Goal: Obtain resource: Download file/media

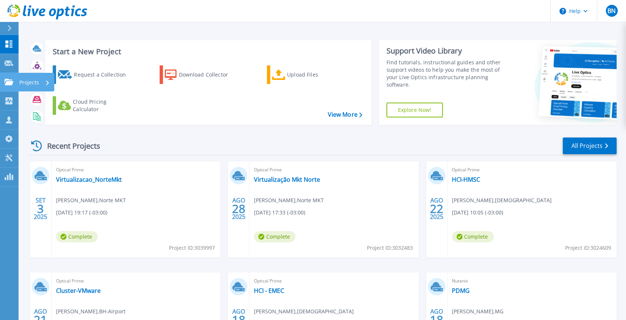
click at [3, 77] on link "Projects Projects" at bounding box center [9, 82] width 19 height 19
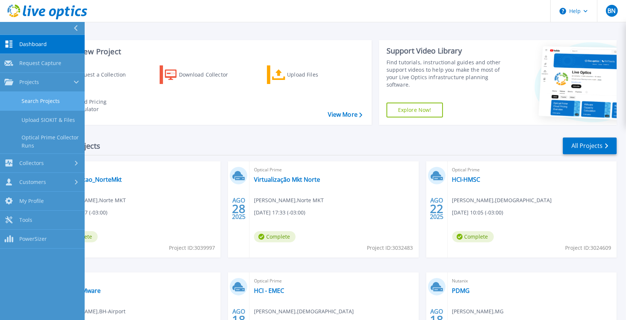
click at [35, 103] on link "Search Projects" at bounding box center [42, 101] width 85 height 19
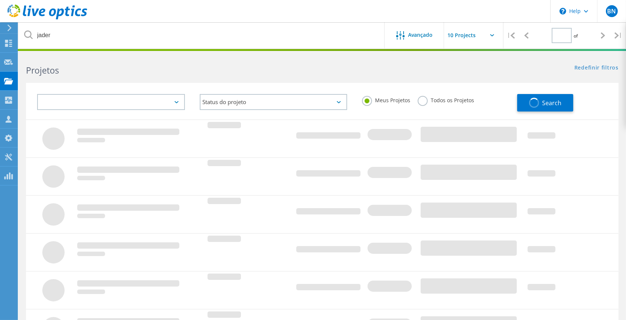
type input "1"
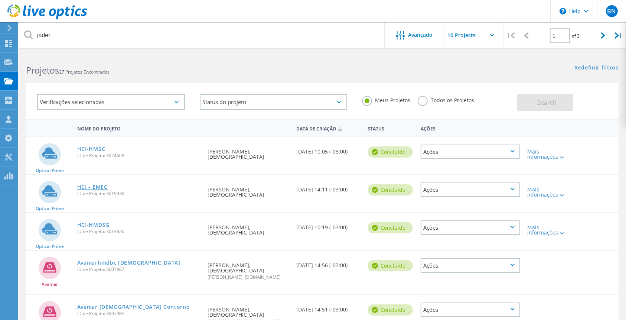
click at [95, 187] on link "HCI - EMEC" at bounding box center [92, 186] width 30 height 5
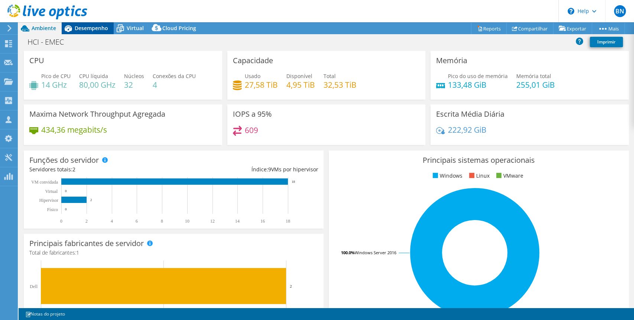
click at [84, 27] on span "Desempenho" at bounding box center [91, 28] width 33 height 7
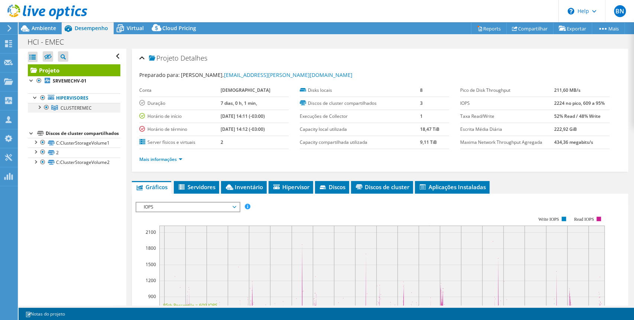
click at [39, 107] on div at bounding box center [38, 106] width 7 height 7
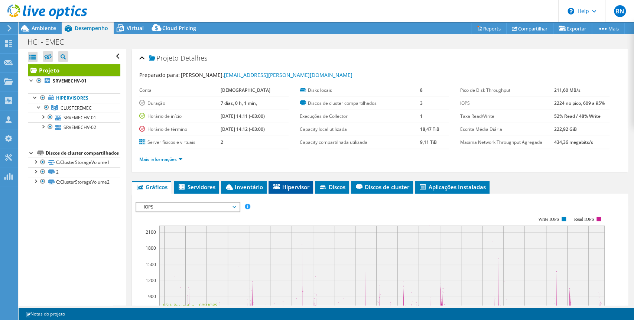
click at [292, 189] on span "Hipervisor" at bounding box center [290, 186] width 37 height 7
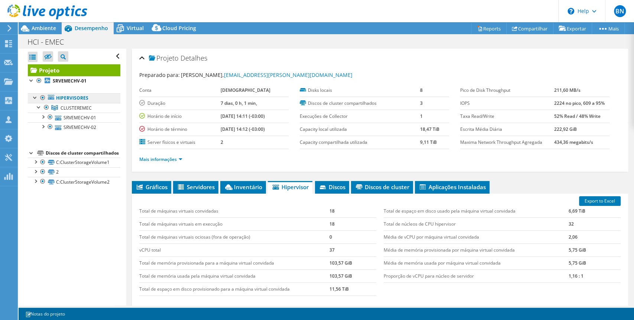
click at [80, 100] on link "Hipervisores" at bounding box center [74, 98] width 92 height 10
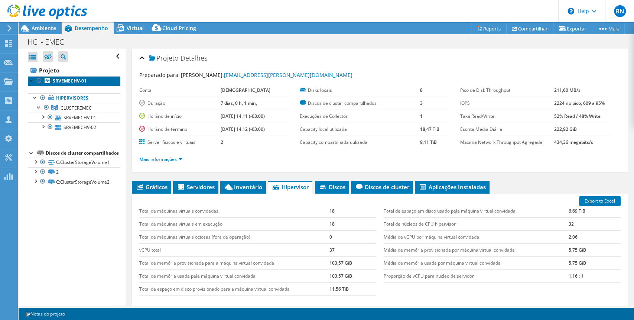
click at [77, 83] on b "SRVEMECHV-01" at bounding box center [70, 81] width 34 height 6
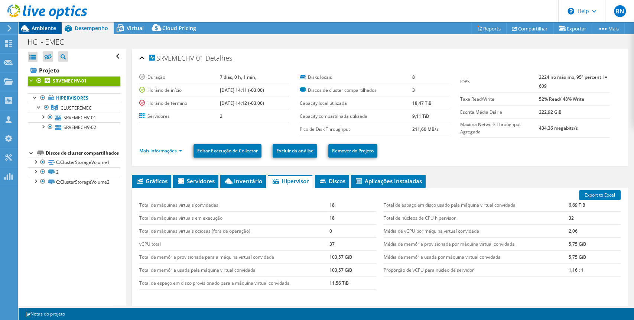
click at [48, 26] on span "Ambiente" at bounding box center [44, 28] width 25 height 7
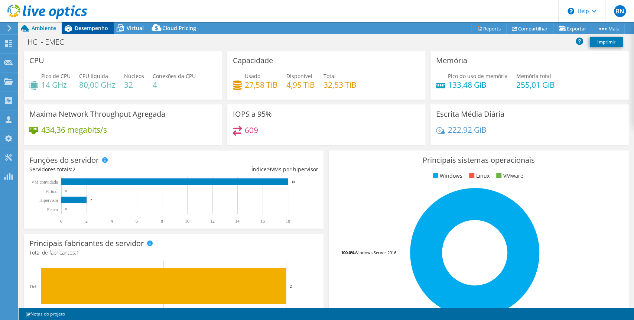
click at [92, 25] on span "Desempenho" at bounding box center [91, 28] width 33 height 7
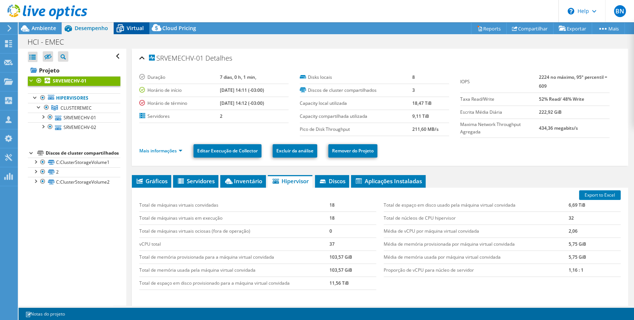
click at [125, 23] on icon at bounding box center [120, 28] width 13 height 13
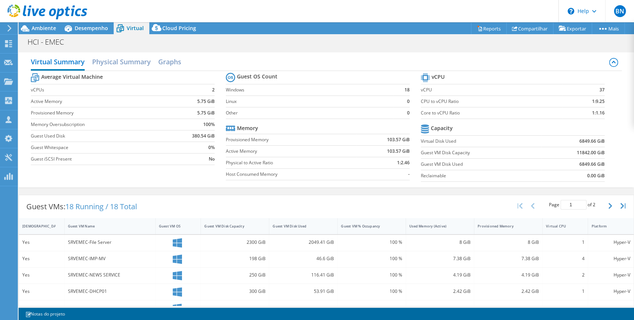
click at [98, 36] on div "HCI - EMEC Imprimir" at bounding box center [326, 42] width 615 height 14
click at [96, 32] on div "Desempenho" at bounding box center [88, 28] width 52 height 12
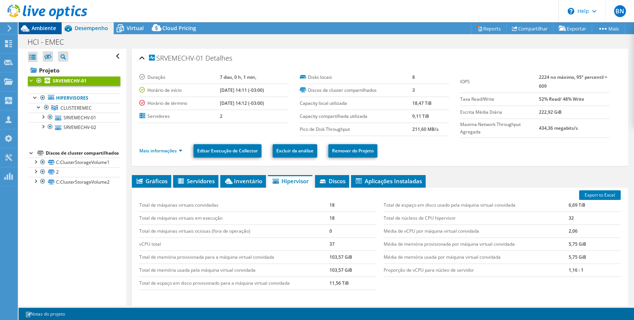
click at [40, 28] on span "Ambiente" at bounding box center [44, 28] width 25 height 7
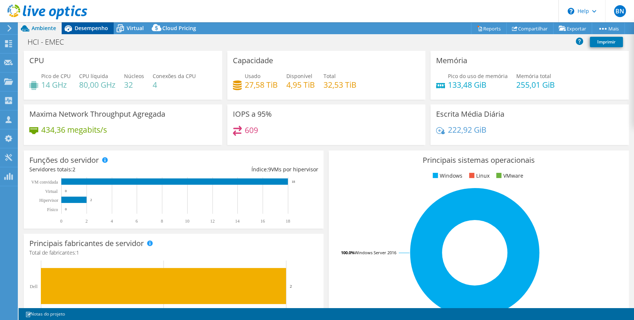
click at [87, 30] on span "Desempenho" at bounding box center [91, 28] width 33 height 7
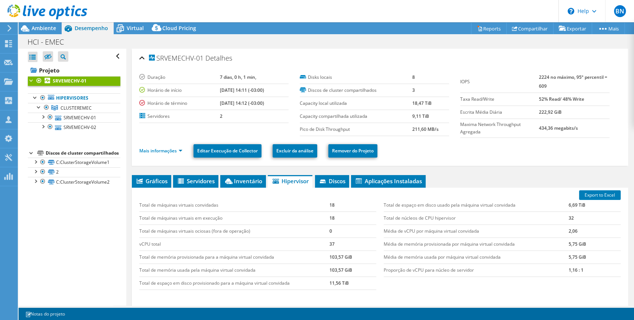
click at [184, 150] on li "Mais informações" at bounding box center [163, 151] width 48 height 8
click at [181, 152] on link "Mais informações" at bounding box center [160, 150] width 43 height 6
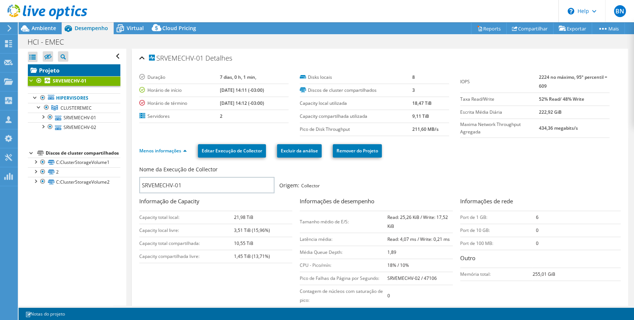
click at [53, 71] on link "Projeto" at bounding box center [74, 70] width 92 height 12
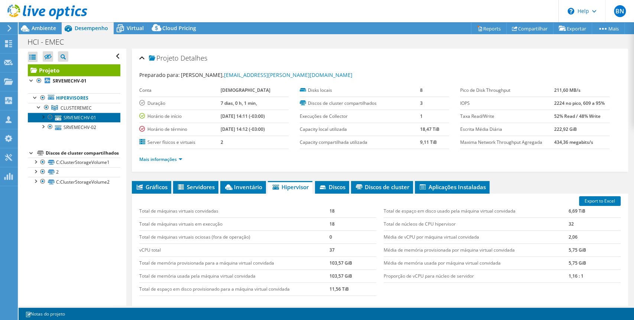
click at [95, 118] on link "SRVEMECHV-01" at bounding box center [74, 118] width 92 height 10
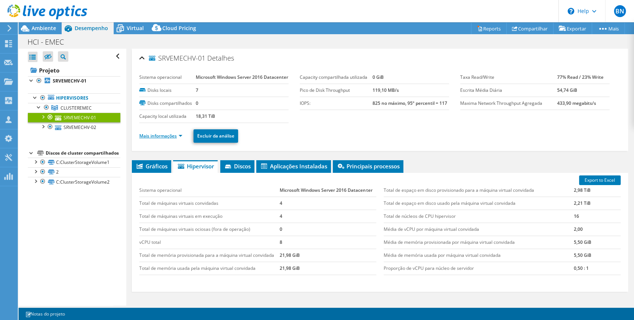
click at [176, 139] on link "Mais informações" at bounding box center [160, 136] width 43 height 6
click at [181, 139] on link "Mais informações" at bounding box center [160, 136] width 43 height 6
click at [180, 139] on link "Mais informações" at bounding box center [160, 136] width 43 height 6
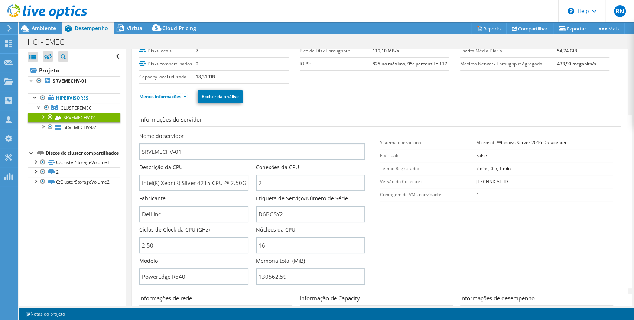
scroll to position [49, 0]
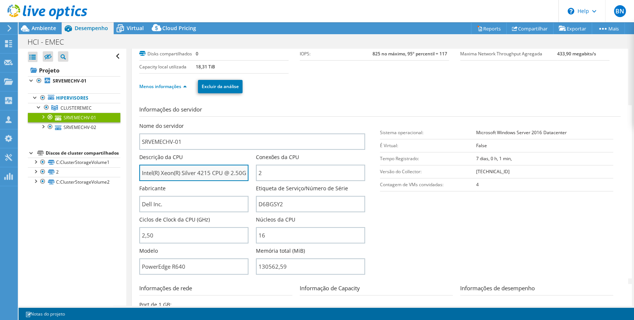
click at [201, 181] on input "Intel(R) Xeon(R) Silver 4215 CPU @ 2.50GHz" at bounding box center [193, 173] width 109 height 16
drag, startPoint x: 212, startPoint y: 185, endPoint x: 109, endPoint y: 186, distance: 103.2
click at [109, 186] on div "Abrir Todos Fechar Todos Ocultar nós excluídos Filtro de árvore do projeto" at bounding box center [326, 177] width 615 height 257
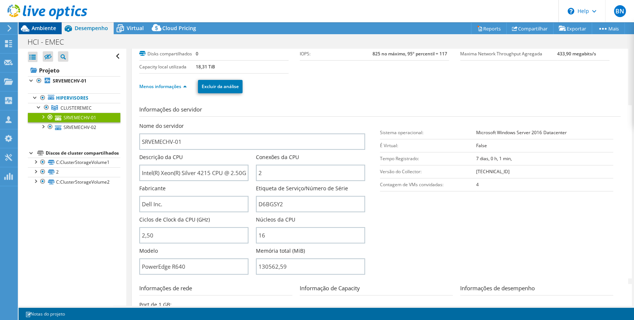
click at [44, 27] on span "Ambiente" at bounding box center [44, 28] width 25 height 7
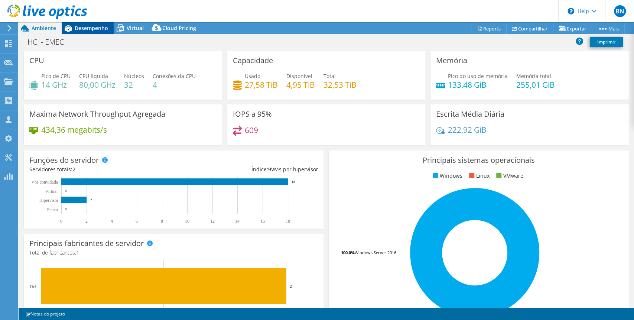
click at [95, 30] on span "Desempenho" at bounding box center [91, 28] width 33 height 7
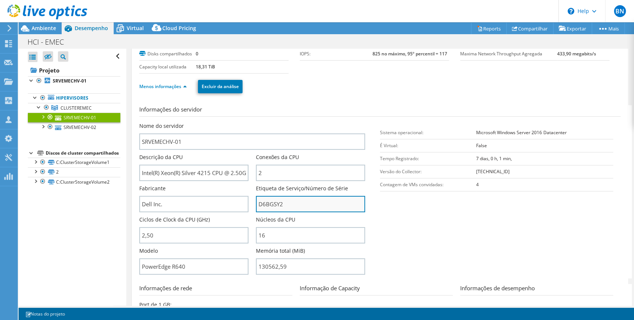
click at [264, 212] on input "D6BGSY2" at bounding box center [310, 204] width 109 height 16
click at [43, 29] on span "Ambiente" at bounding box center [44, 28] width 25 height 7
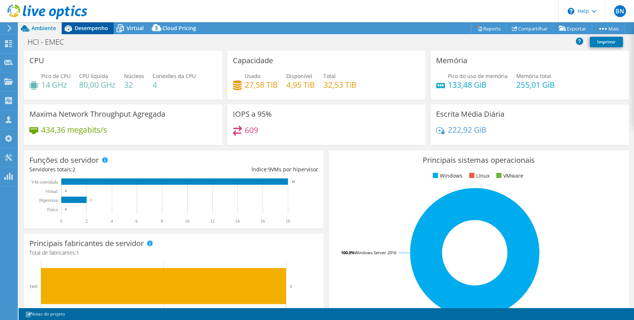
click at [96, 31] on span "Desempenho" at bounding box center [91, 28] width 33 height 7
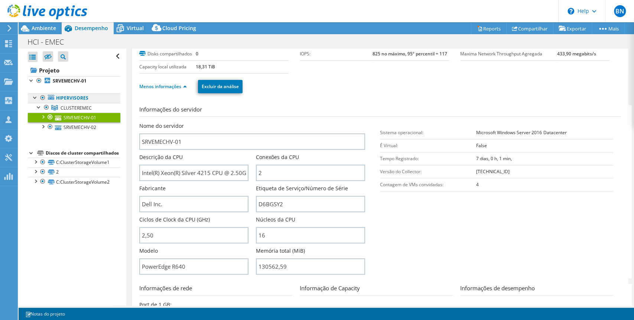
click at [79, 95] on link "Hipervisores" at bounding box center [74, 98] width 92 height 10
click at [77, 79] on b "SRVEMECHV-01" at bounding box center [70, 81] width 34 height 6
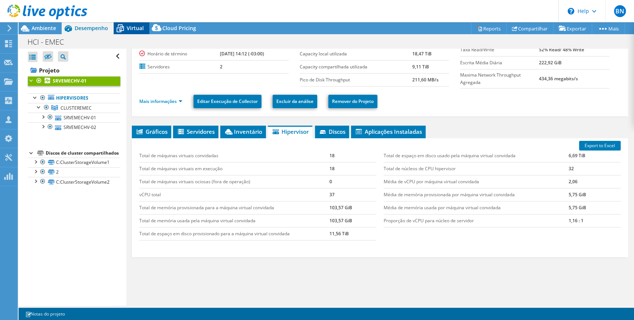
click at [138, 28] on span "Virtual" at bounding box center [135, 28] width 17 height 7
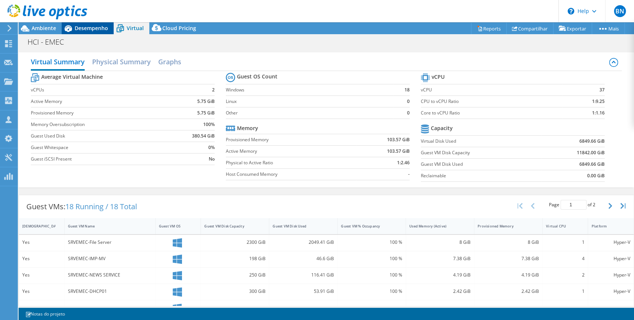
click at [97, 27] on span "Desempenho" at bounding box center [91, 28] width 33 height 7
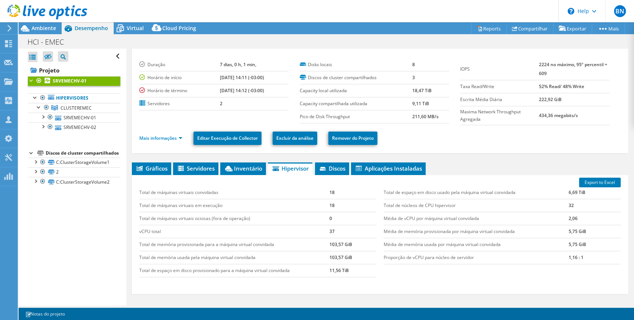
scroll to position [0, 0]
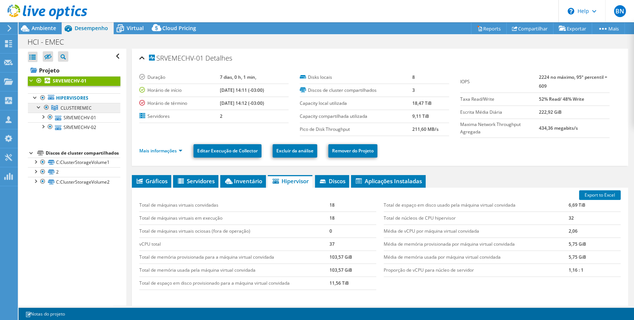
drag, startPoint x: 96, startPoint y: 107, endPoint x: 61, endPoint y: 108, distance: 35.7
click at [61, 108] on link "CLUSTEREMEC" at bounding box center [74, 108] width 92 height 10
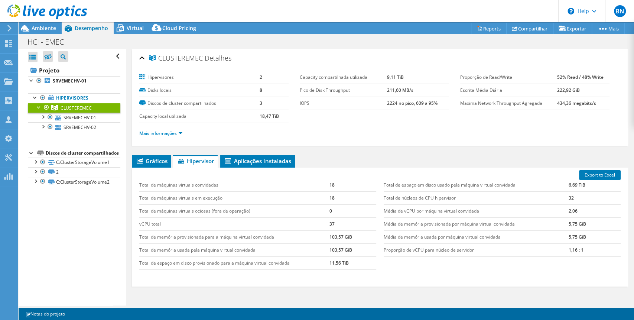
copy span "CLUSTEREMEC"
click at [89, 167] on link "C:ClusterStorageVolume1" at bounding box center [74, 162] width 92 height 10
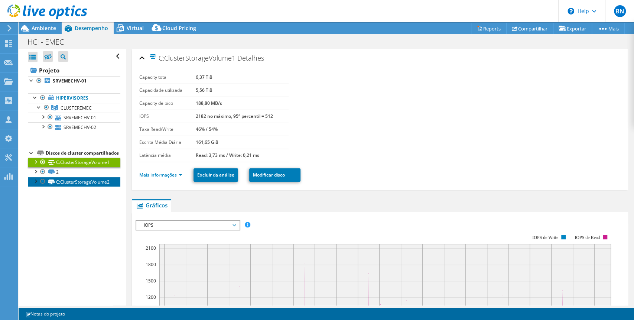
click at [86, 186] on link "C:ClusterStorageVolume2" at bounding box center [74, 182] width 92 height 10
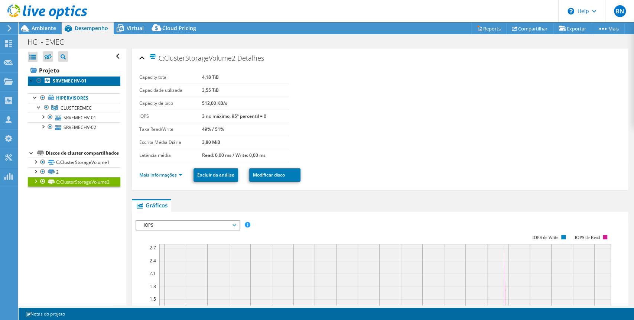
click at [59, 80] on b "SRVEMECHV-01" at bounding box center [70, 81] width 34 height 6
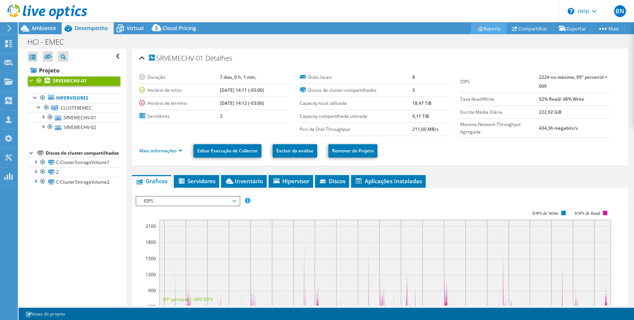
click at [485, 27] on link "Reports" at bounding box center [489, 29] width 36 height 12
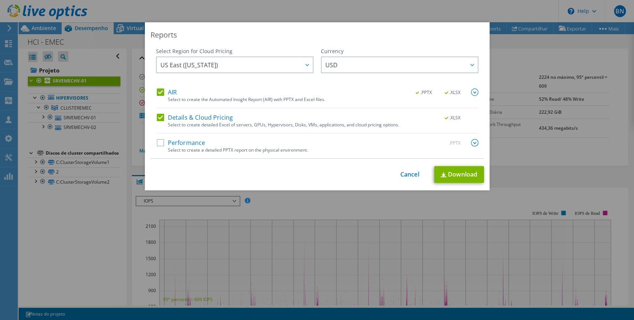
click at [157, 141] on label "Performance" at bounding box center [181, 142] width 49 height 7
click at [0, 0] on input "Performance" at bounding box center [0, 0] width 0 height 0
click at [158, 118] on label "Details & Cloud Pricing" at bounding box center [195, 117] width 77 height 7
click at [0, 0] on input "Details & Cloud Pricing" at bounding box center [0, 0] width 0 height 0
click at [442, 174] on img at bounding box center [443, 174] width 6 height 5
